Goal: Task Accomplishment & Management: Manage account settings

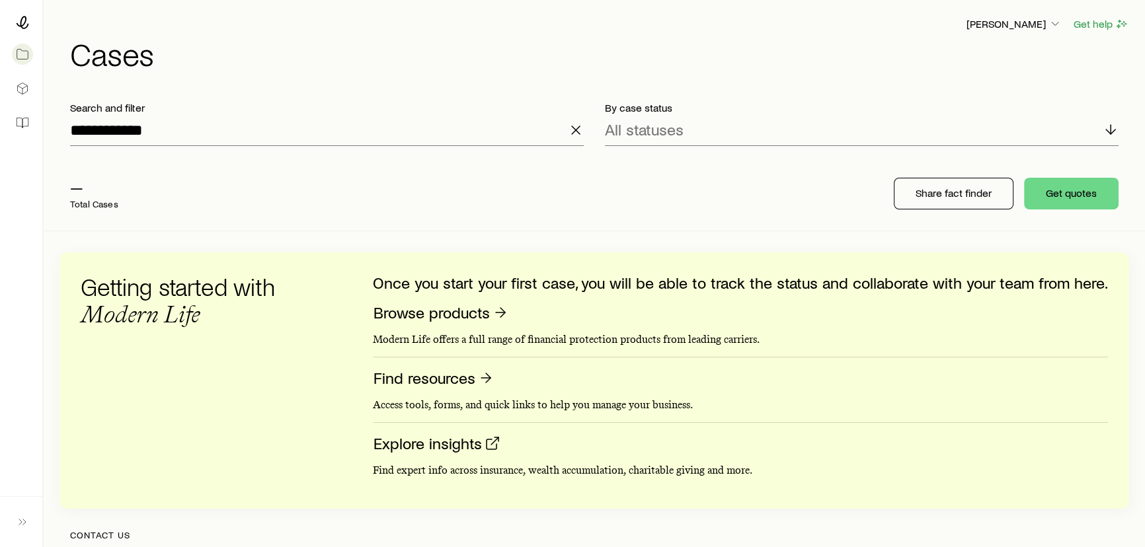
click at [576, 130] on icon "button" at bounding box center [576, 130] width 16 height 16
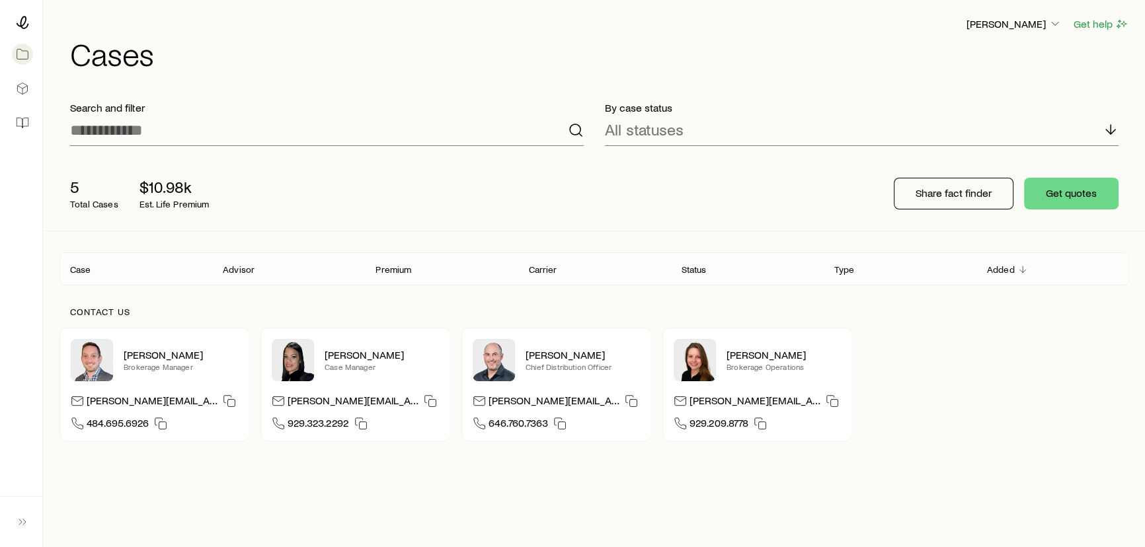
click at [324, 81] on div "[PERSON_NAME] Get help Cases" at bounding box center [593, 42] width 1069 height 85
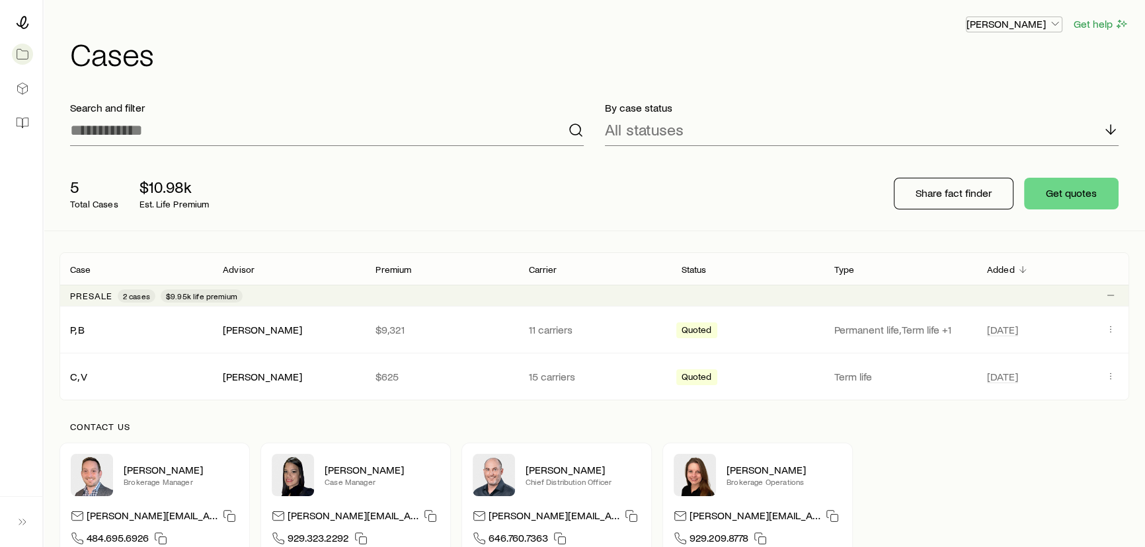
click at [1022, 25] on p "[PERSON_NAME]" at bounding box center [1013, 23] width 95 height 13
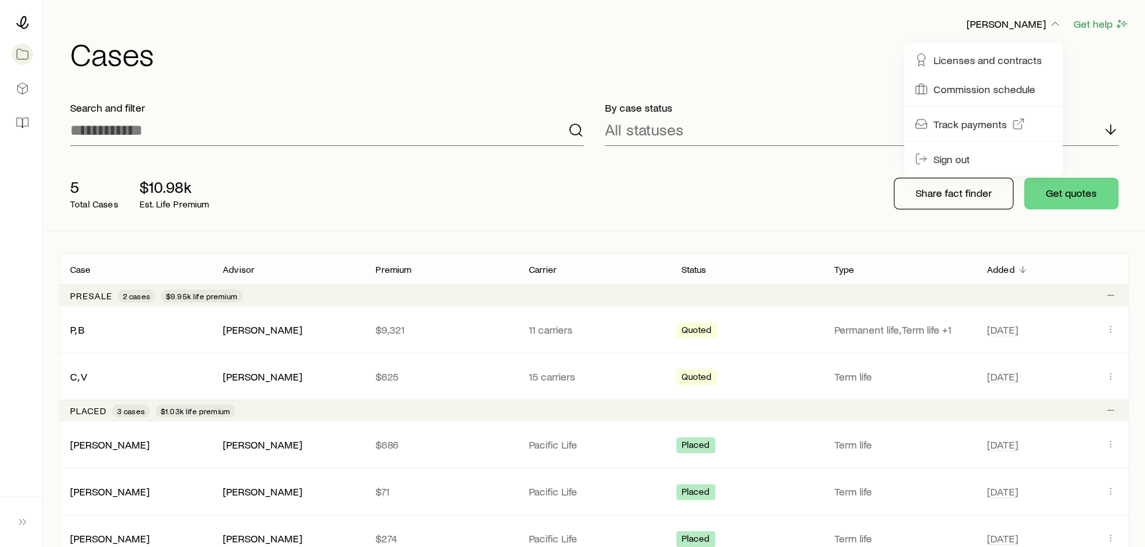
click at [821, 91] on div "By case status All statuses" at bounding box center [861, 124] width 535 height 66
click at [992, 38] on h1 "Cases" at bounding box center [599, 54] width 1059 height 32
click at [997, 31] on button "[PERSON_NAME]" at bounding box center [1013, 25] width 96 height 16
click at [977, 64] on span "Licenses and contracts" at bounding box center [986, 60] width 108 height 13
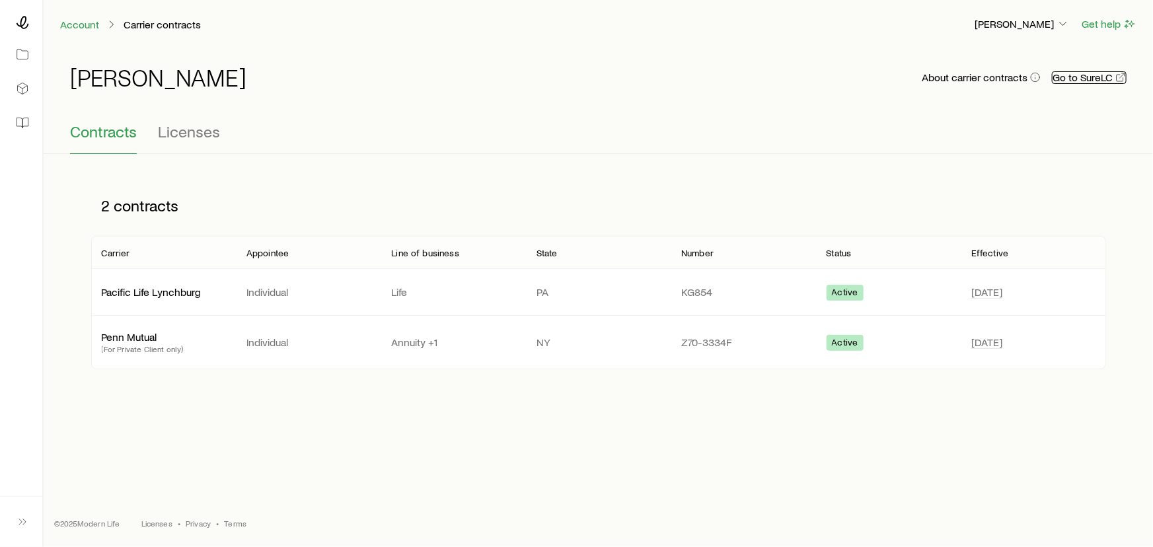
click at [1078, 76] on link "Go to SureLC" at bounding box center [1089, 77] width 75 height 13
click at [25, 26] on icon at bounding box center [22, 22] width 13 height 13
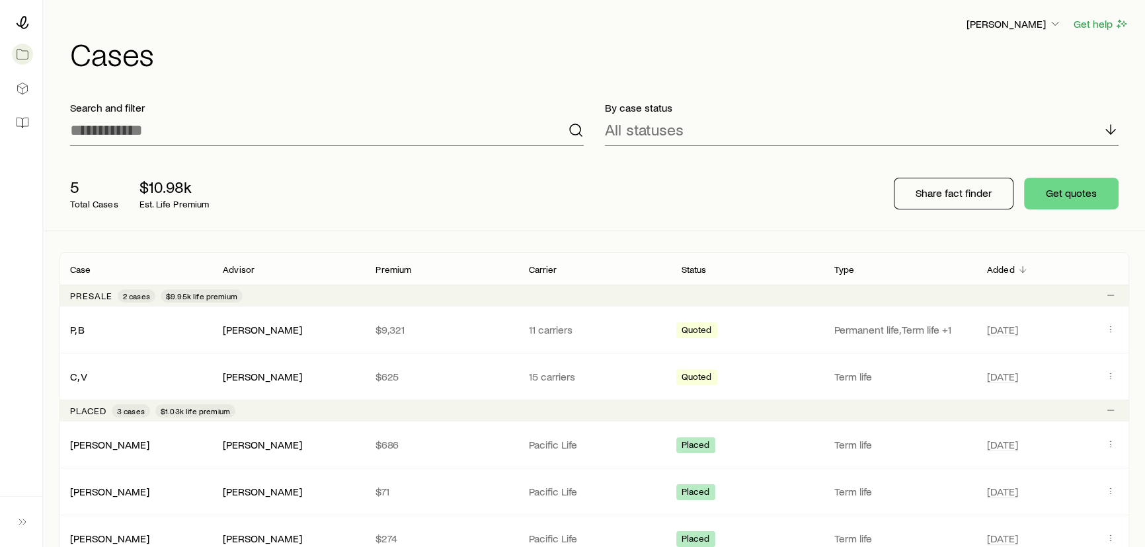
click at [13, 15] on div at bounding box center [21, 23] width 21 height 24
click at [69, 48] on header "[PERSON_NAME] Get help Cases" at bounding box center [593, 43] width 1069 height 54
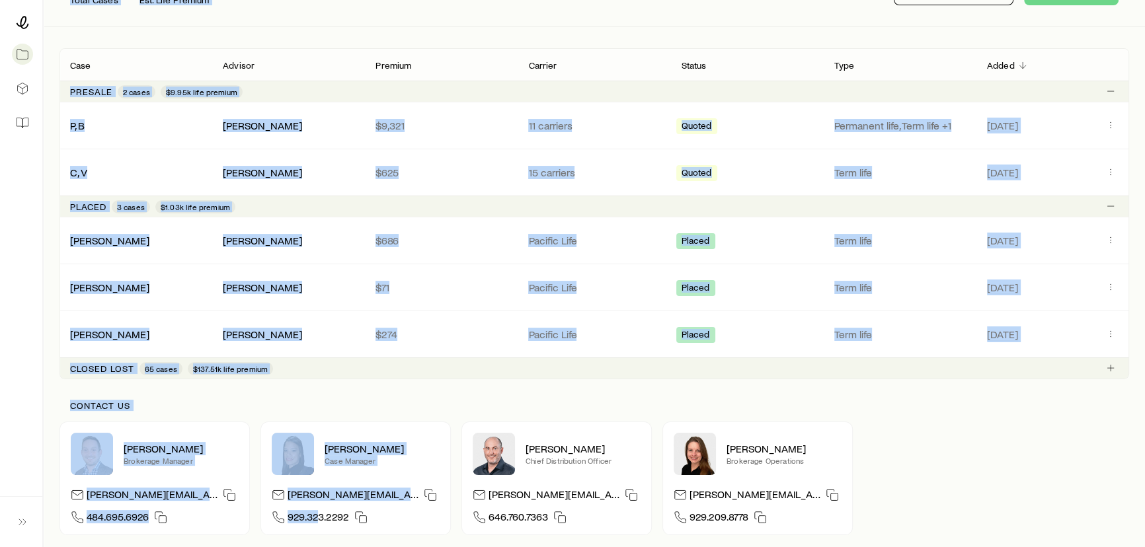
scroll to position [324, 0]
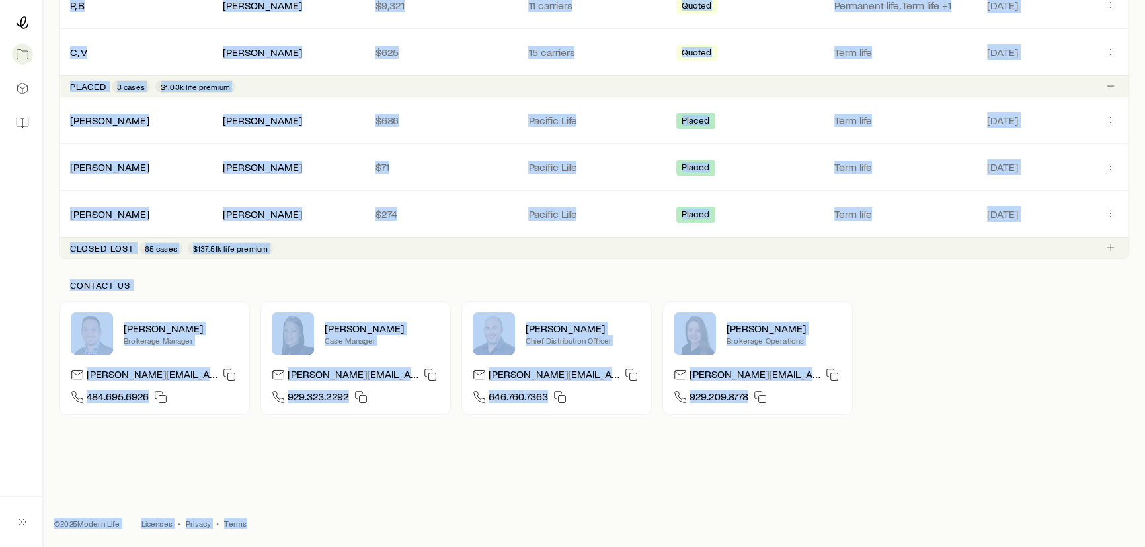
drag, startPoint x: 90, startPoint y: 19, endPoint x: 291, endPoint y: 509, distance: 529.5
click at [291, 509] on div "[PERSON_NAME] Get help Cases Search and filter By case status All statuses 5 To…" at bounding box center [572, 112] width 1145 height 872
click at [311, 515] on footer "© 2025 Modern Life Licenses • Privacy • Terms" at bounding box center [594, 524] width 1101 height 48
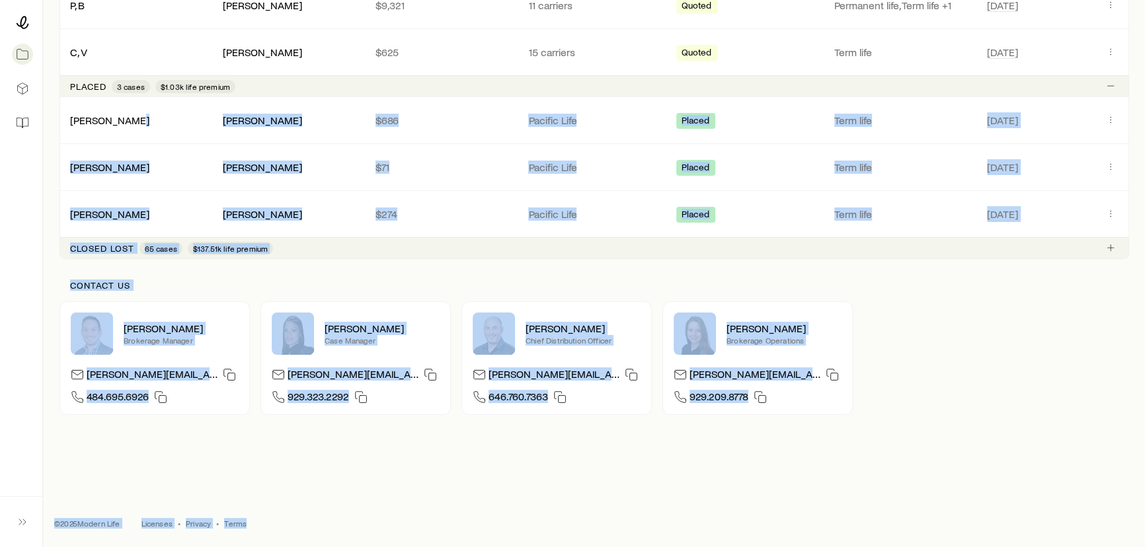
scroll to position [0, 0]
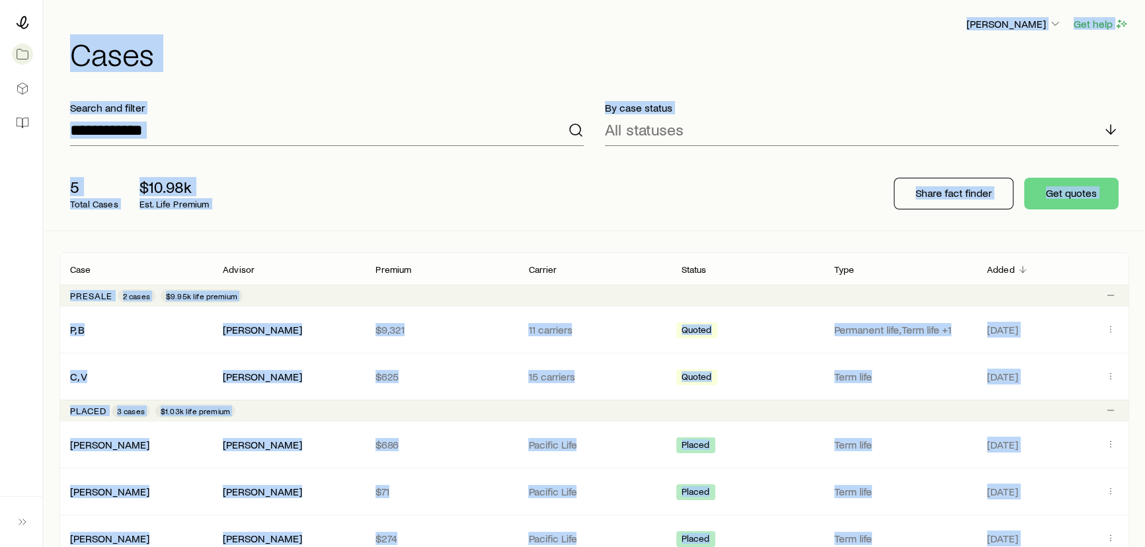
drag, startPoint x: 311, startPoint y: 515, endPoint x: 211, endPoint y: 10, distance: 514.6
click at [211, 10] on div "[PERSON_NAME] Get help Cases Search and filter By case status All statuses 5 To…" at bounding box center [572, 436] width 1145 height 872
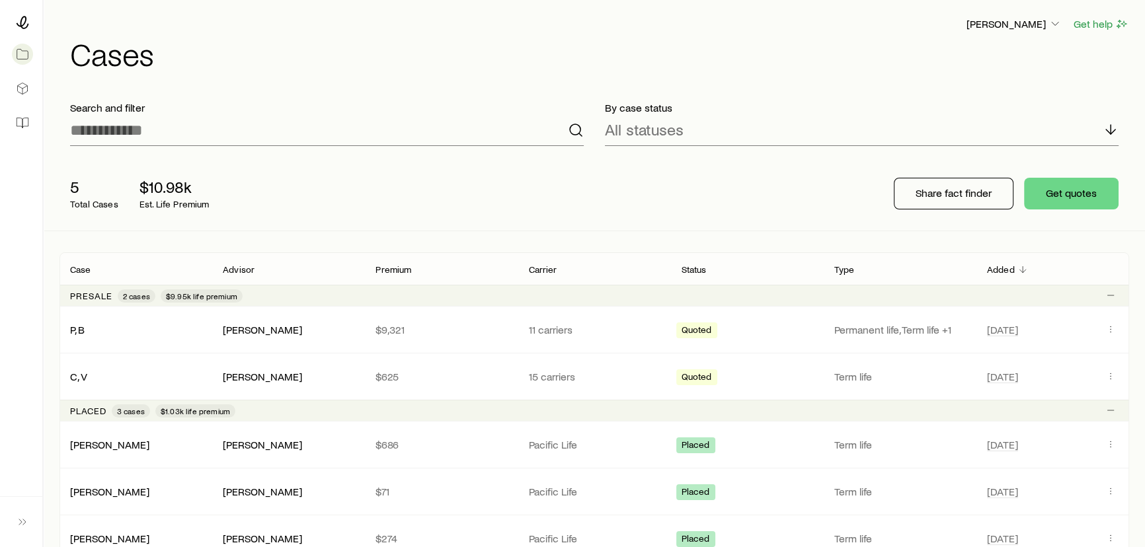
click at [213, 17] on div "[PERSON_NAME] Get help" at bounding box center [599, 24] width 1059 height 17
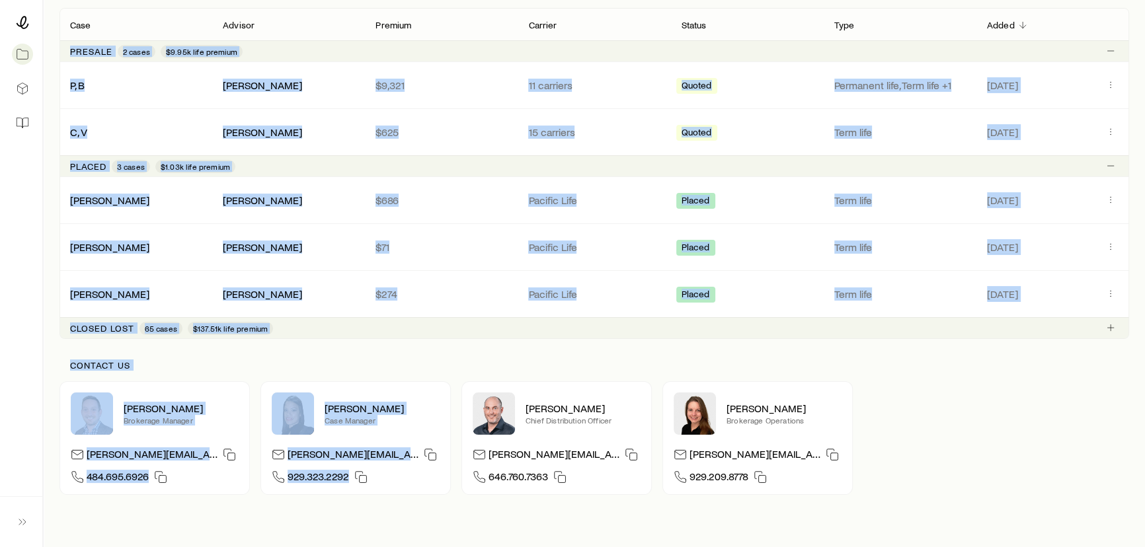
scroll to position [324, 0]
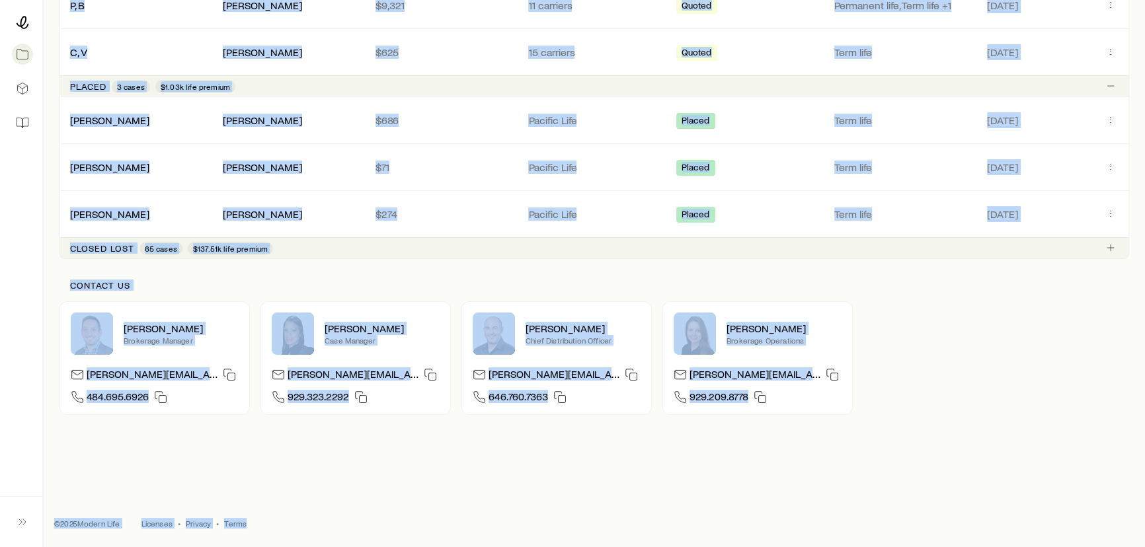
drag, startPoint x: 213, startPoint y: 17, endPoint x: 253, endPoint y: 527, distance: 511.7
click at [253, 527] on div "[PERSON_NAME] Get help Cases Search and filter By case status All statuses 5 To…" at bounding box center [572, 112] width 1145 height 872
click at [253, 527] on footer "© 2025 Modern Life Licenses • Privacy • Terms" at bounding box center [594, 524] width 1101 height 48
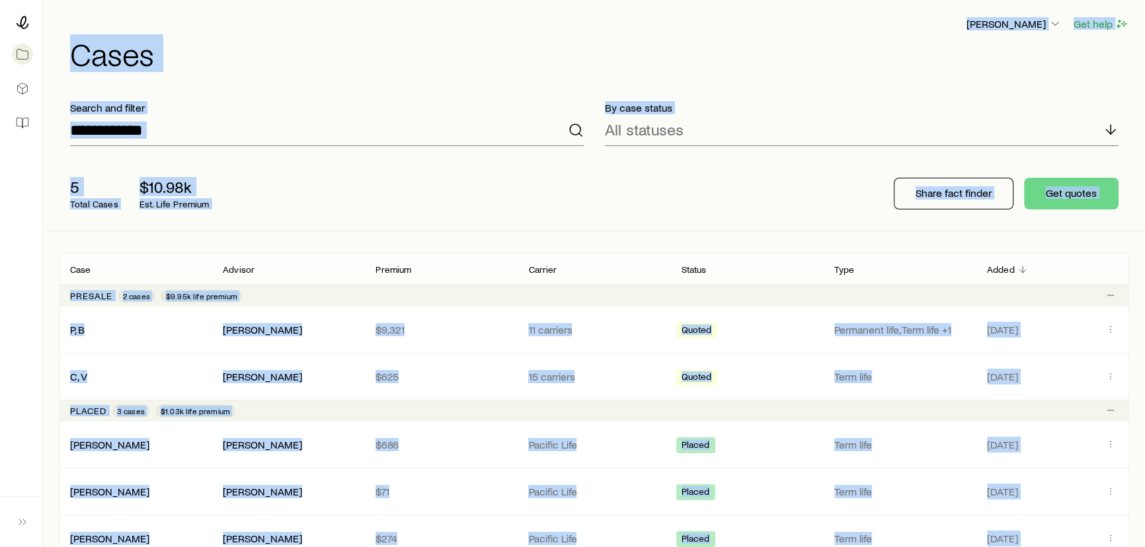
drag, startPoint x: 253, startPoint y: 527, endPoint x: 185, endPoint y: 22, distance: 510.1
click at [185, 22] on div "[PERSON_NAME] Get help Cases Search and filter By case status All statuses 5 To…" at bounding box center [572, 436] width 1145 height 872
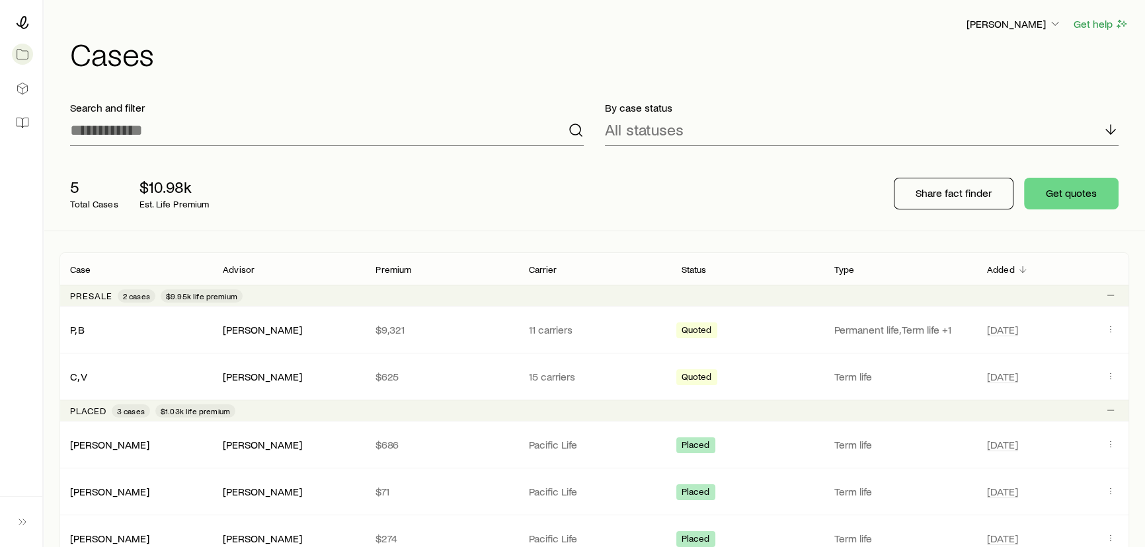
click at [185, 22] on div "[PERSON_NAME] Get help" at bounding box center [599, 24] width 1059 height 17
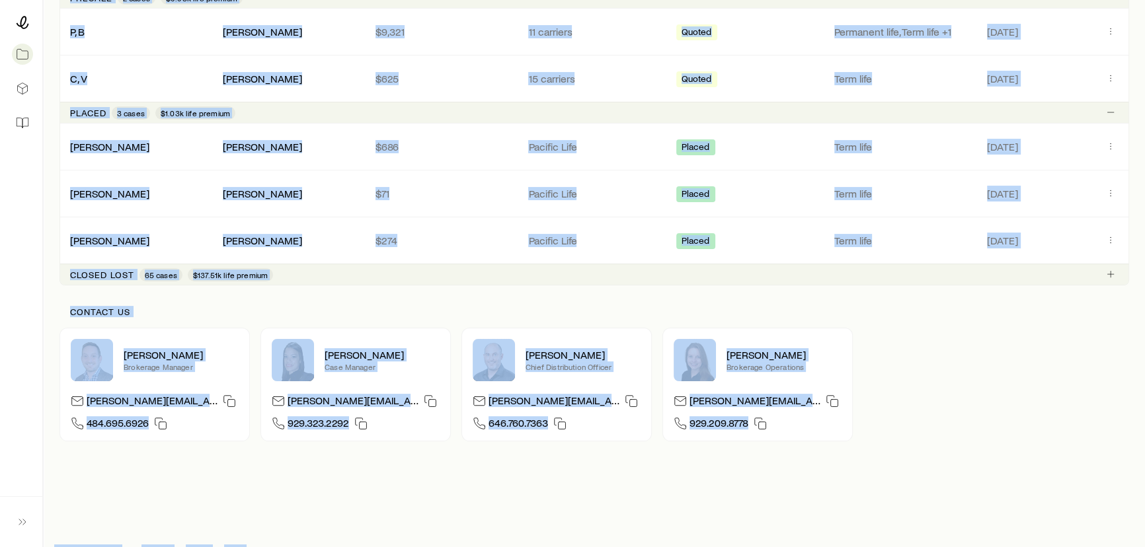
scroll to position [324, 0]
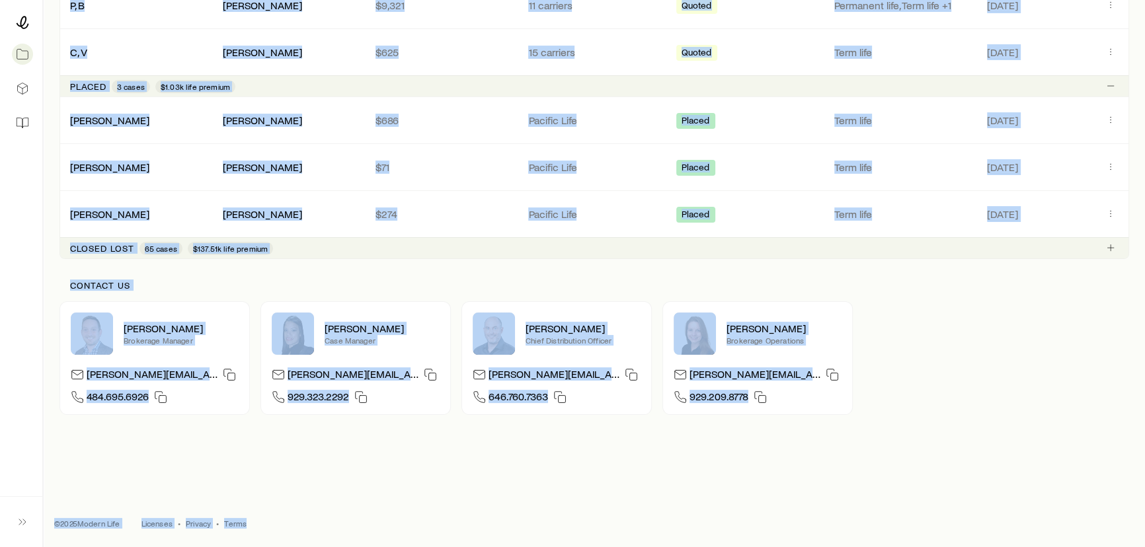
drag, startPoint x: 185, startPoint y: 22, endPoint x: 291, endPoint y: 534, distance: 523.1
click at [290, 537] on div "[PERSON_NAME] Get help Cases Search and filter By case status All statuses 5 To…" at bounding box center [572, 112] width 1145 height 872
click at [291, 534] on footer "© 2025 Modern Life Licenses • Privacy • Terms" at bounding box center [594, 524] width 1101 height 48
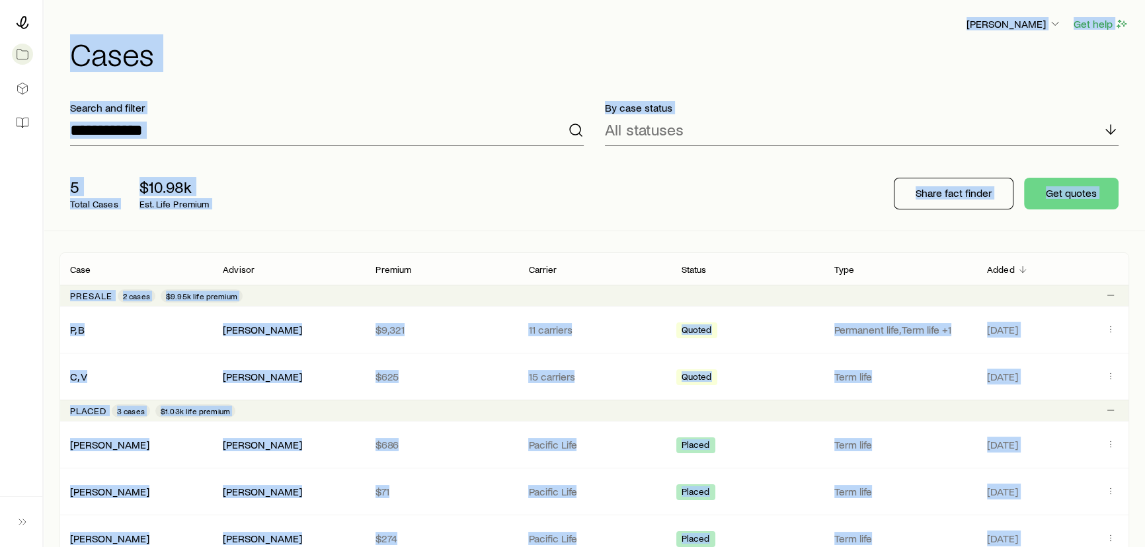
drag, startPoint x: 291, startPoint y: 534, endPoint x: 196, endPoint y: 20, distance: 523.0
click at [196, 20] on div "[PERSON_NAME] Get help Cases Search and filter By case status All statuses 5 To…" at bounding box center [572, 436] width 1145 height 872
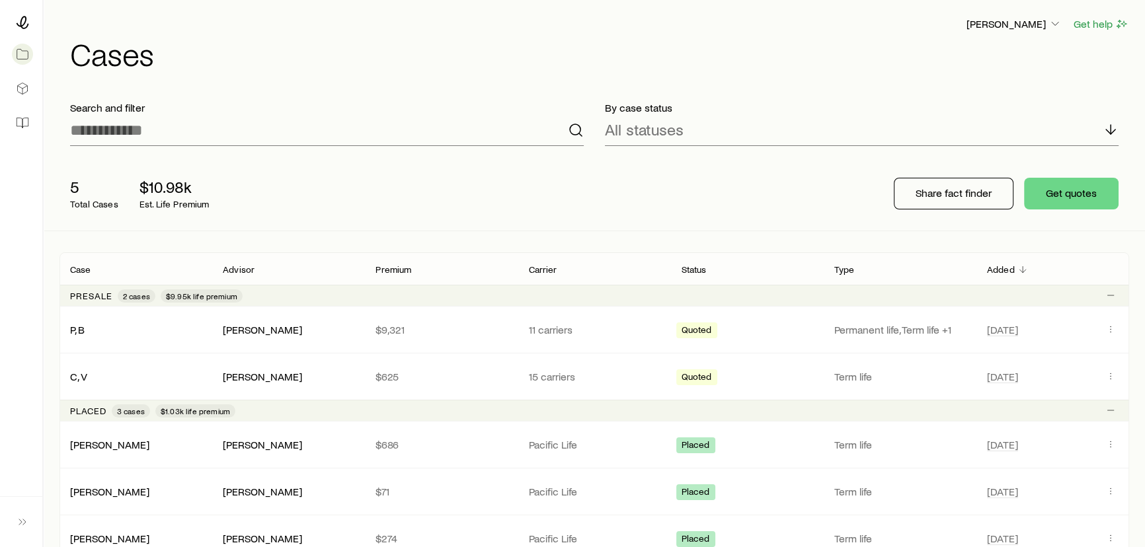
click at [196, 20] on div "[PERSON_NAME] Get help" at bounding box center [599, 24] width 1059 height 17
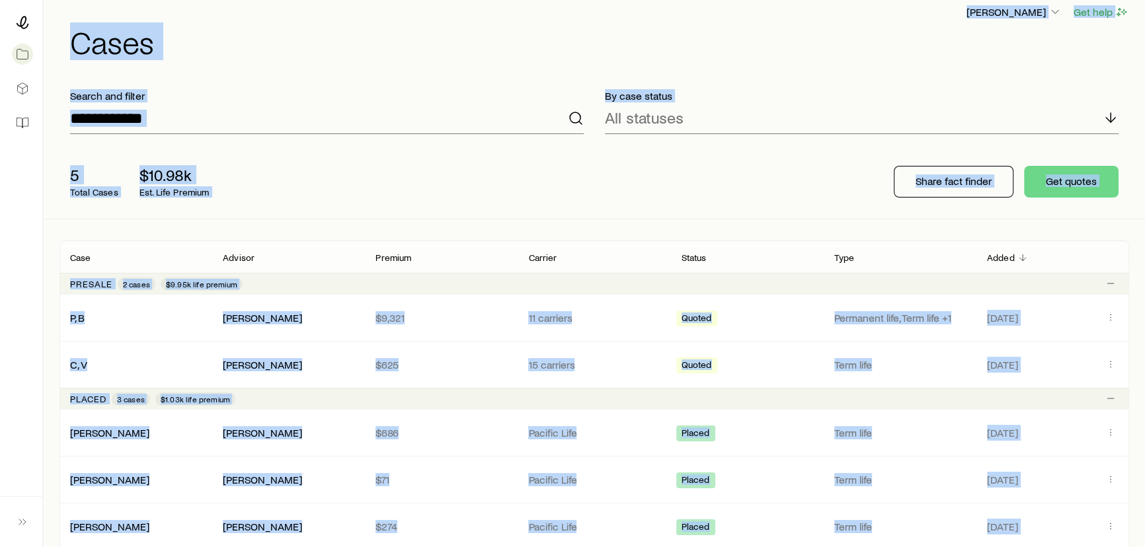
scroll to position [324, 0]
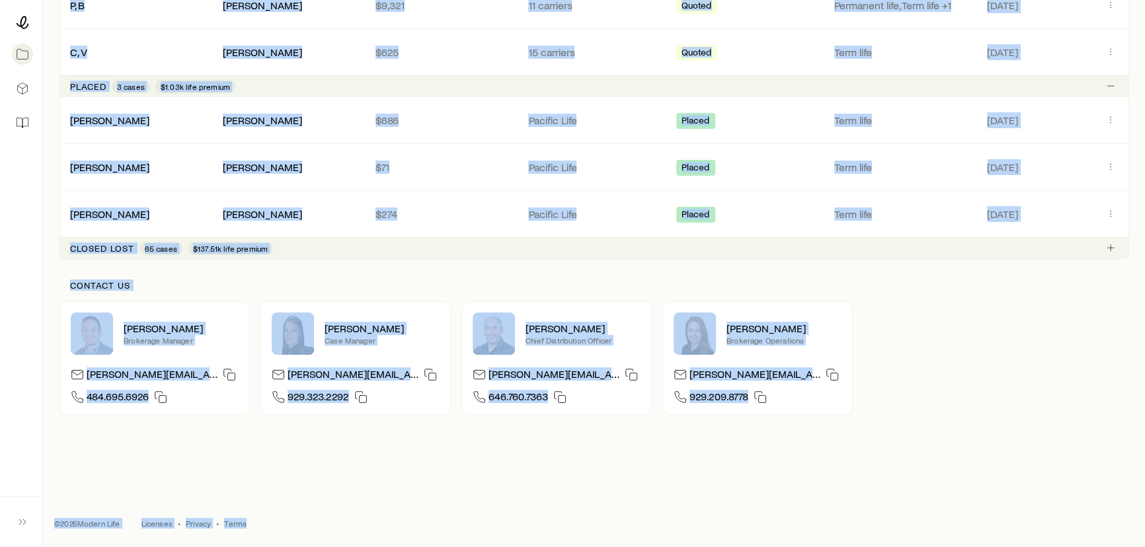
drag, startPoint x: 196, startPoint y: 20, endPoint x: 266, endPoint y: 515, distance: 500.6
click at [266, 515] on div "[PERSON_NAME] Get help Cases Search and filter By case status All statuses 5 To…" at bounding box center [572, 112] width 1145 height 872
click at [266, 515] on footer "© 2025 Modern Life Licenses • Privacy • Terms" at bounding box center [594, 524] width 1101 height 48
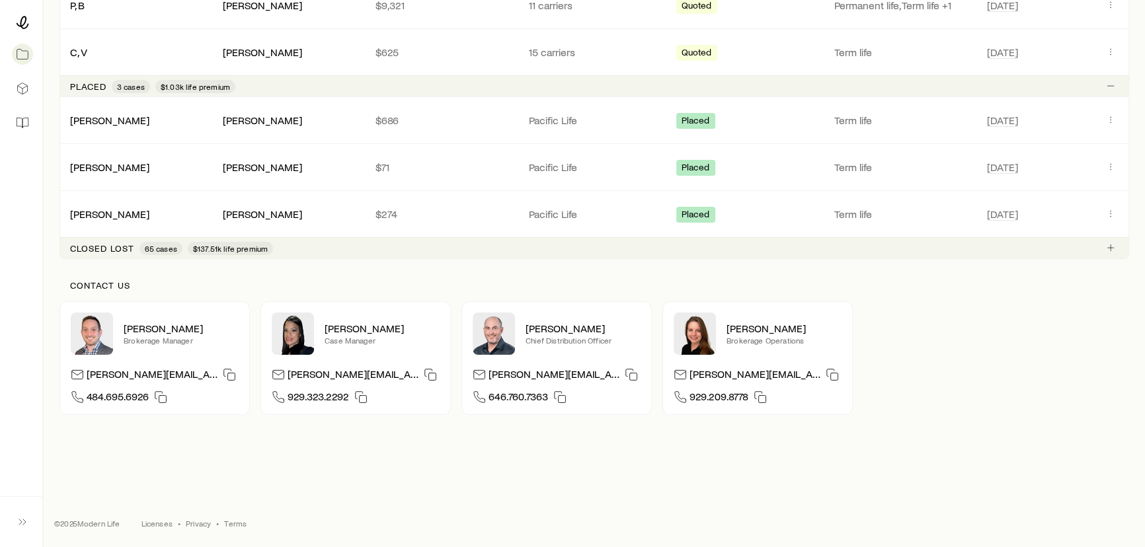
click at [266, 515] on footer "© 2025 Modern Life Licenses • Privacy • Terms" at bounding box center [594, 524] width 1101 height 48
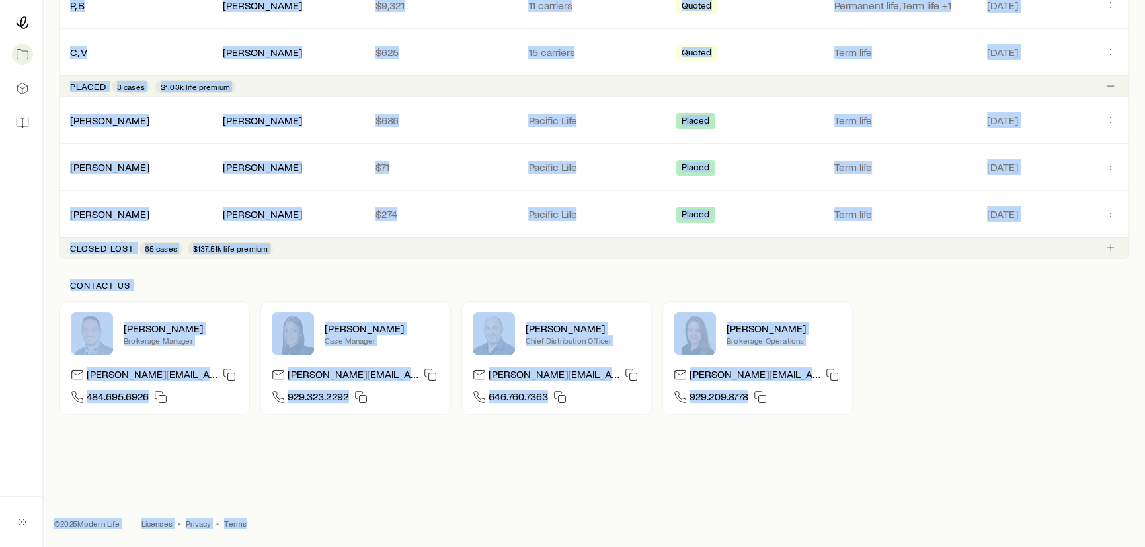
scroll to position [0, 0]
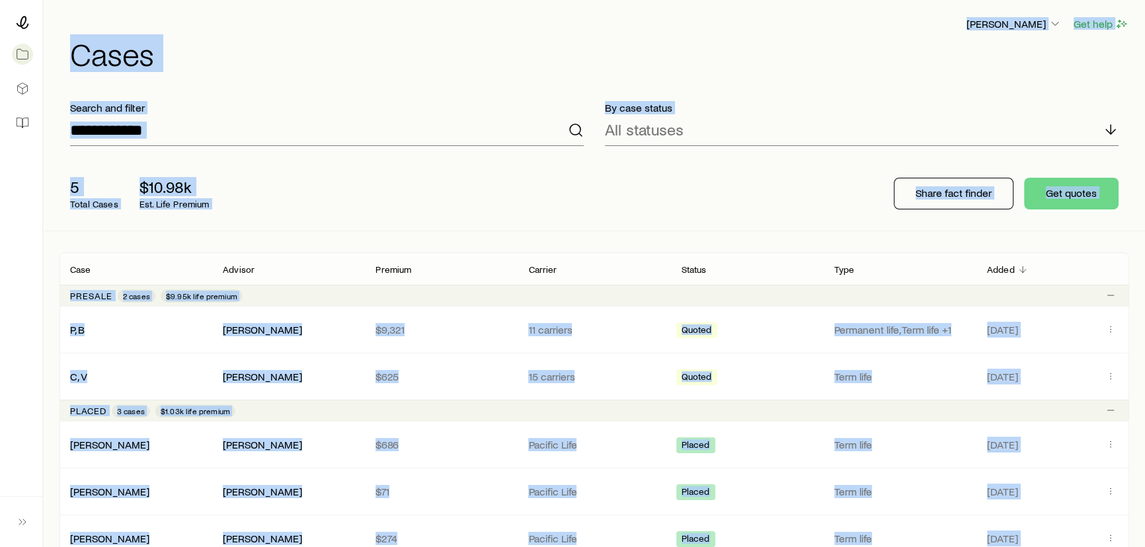
drag, startPoint x: 266, startPoint y: 515, endPoint x: 214, endPoint y: 21, distance: 497.0
click at [214, 21] on div "[PERSON_NAME] Get help Cases Search and filter By case status All statuses 5 To…" at bounding box center [572, 436] width 1145 height 872
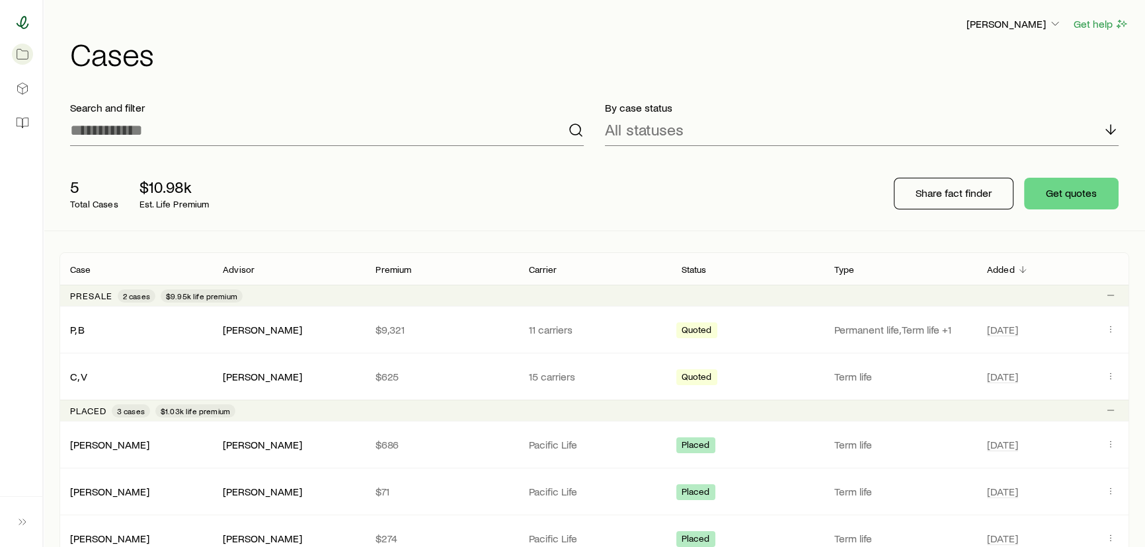
click at [17, 26] on icon at bounding box center [22, 22] width 13 height 13
click at [1015, 33] on header "[PERSON_NAME] Get help Cases" at bounding box center [593, 43] width 1069 height 54
click at [1014, 26] on p "[PERSON_NAME]" at bounding box center [1013, 23] width 95 height 13
click at [960, 159] on span "Sign out" at bounding box center [950, 159] width 36 height 13
